Goal: Transaction & Acquisition: Purchase product/service

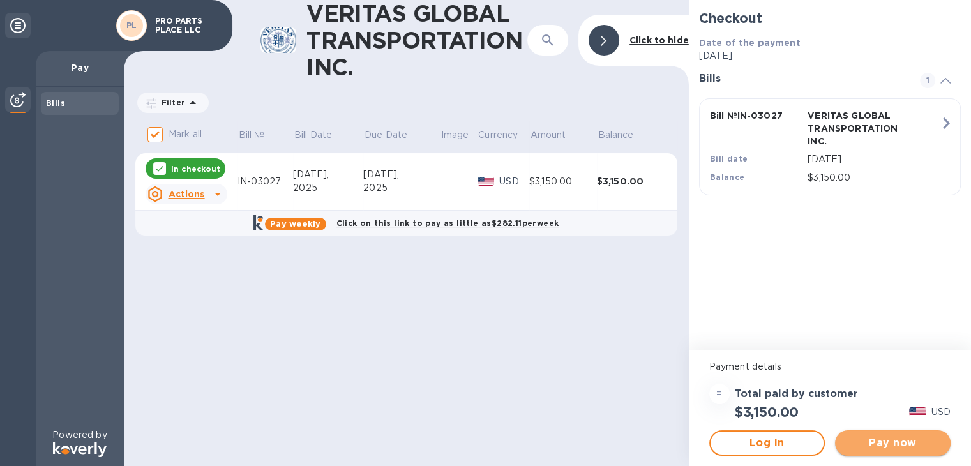
click at [886, 438] on span "Pay now" at bounding box center [892, 442] width 95 height 15
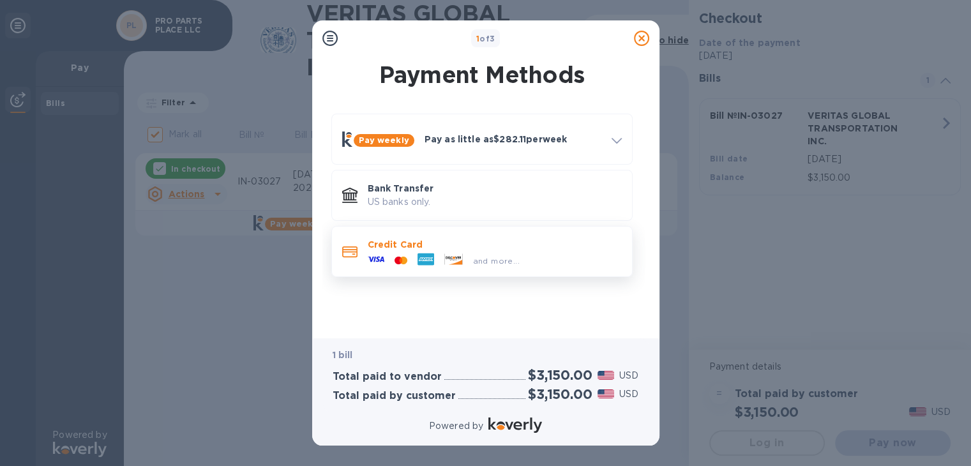
click at [485, 256] on span "and more..." at bounding box center [496, 261] width 47 height 10
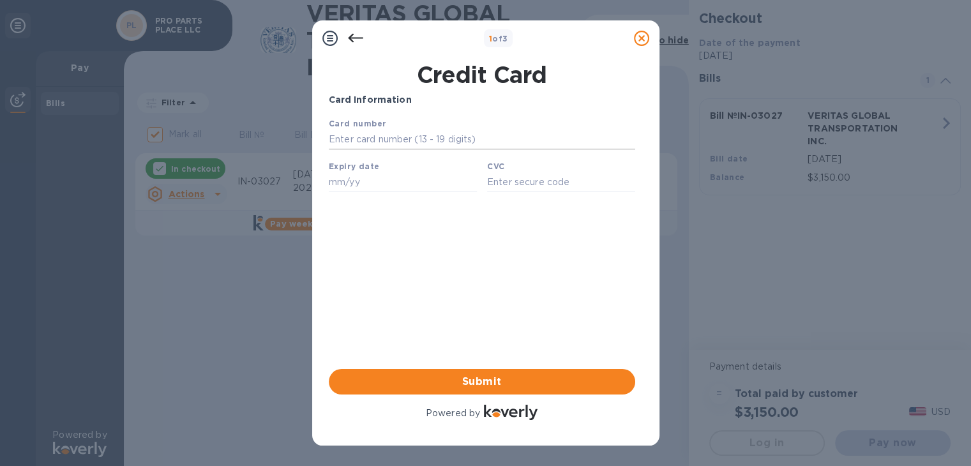
click at [426, 144] on input "text" at bounding box center [481, 139] width 306 height 19
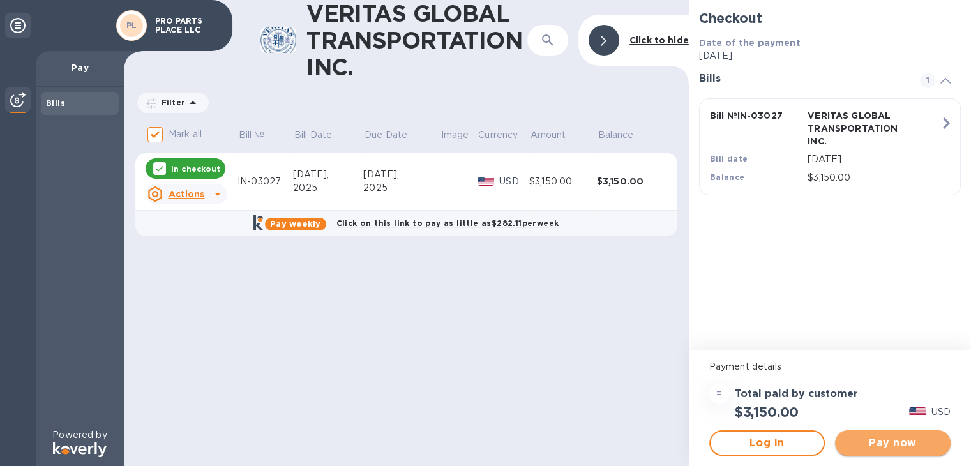
click at [876, 443] on span "Pay now" at bounding box center [892, 442] width 95 height 15
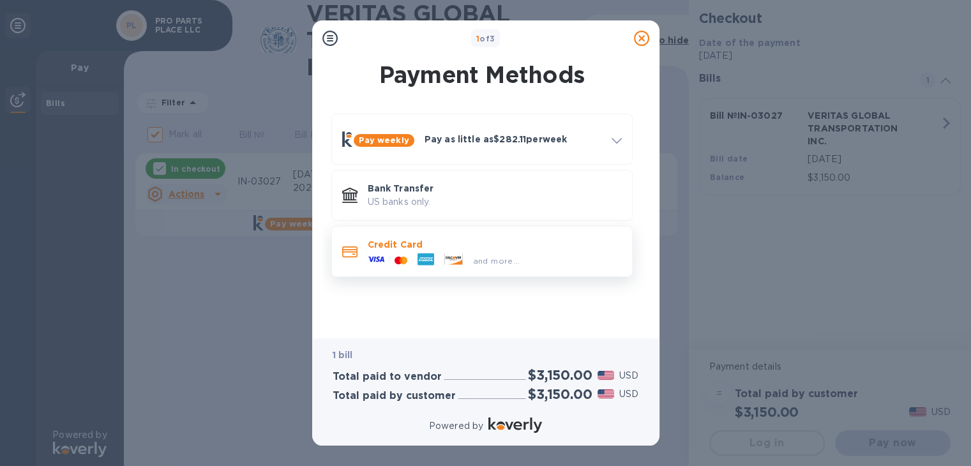
click at [452, 253] on icon at bounding box center [453, 258] width 19 height 11
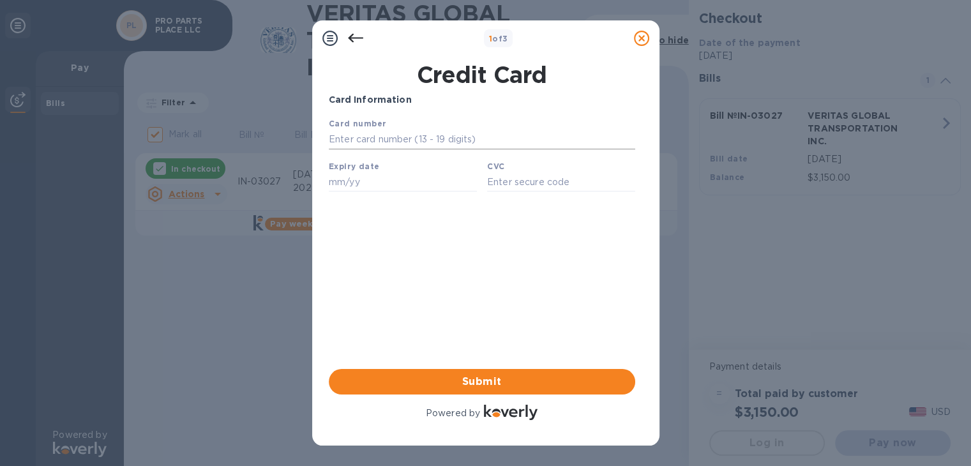
click at [398, 141] on input "text" at bounding box center [481, 139] width 306 height 19
click at [395, 138] on input "text" at bounding box center [481, 139] width 306 height 19
paste input "3787 5078 3591 070"
type input "3787 5078 3591 070"
click at [396, 177] on input "text" at bounding box center [402, 181] width 148 height 19
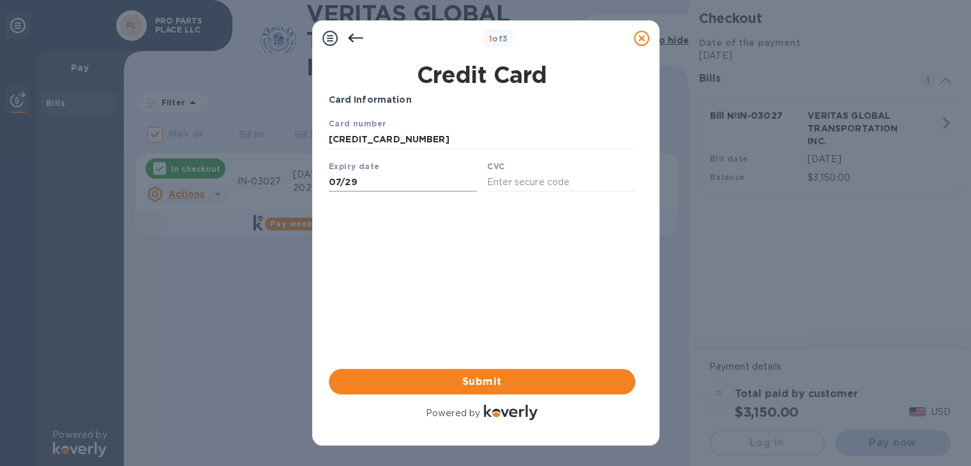
type input "07/29"
type input "1689"
click at [499, 382] on span "Submit" at bounding box center [482, 381] width 286 height 15
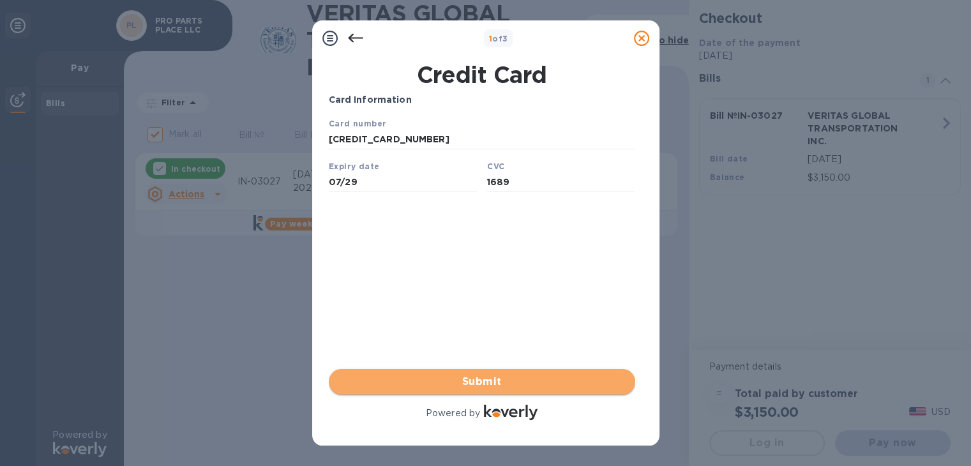
click at [541, 383] on span "Submit" at bounding box center [482, 381] width 286 height 15
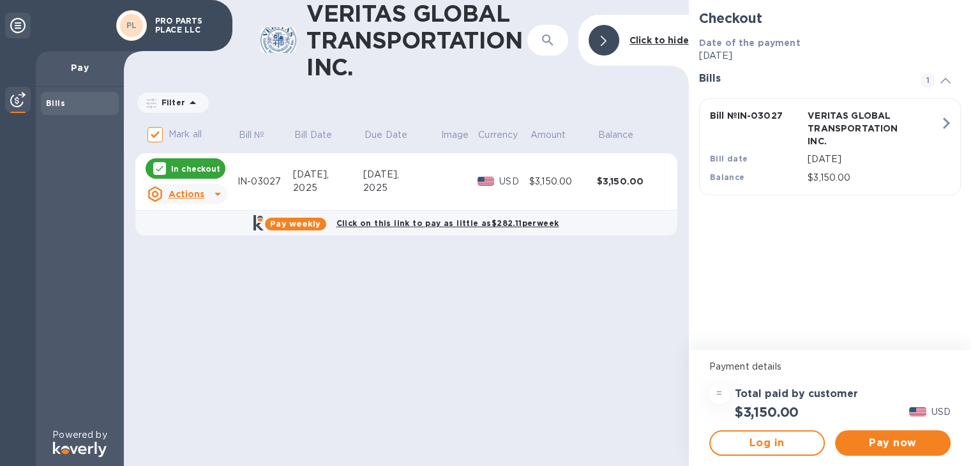
click at [442, 319] on div "VERITAS GLOBAL TRANSPORTATION INC. ​ Click to hide Filter Amount Mark all Bill …" at bounding box center [406, 233] width 565 height 466
